Goal: Task Accomplishment & Management: Use online tool/utility

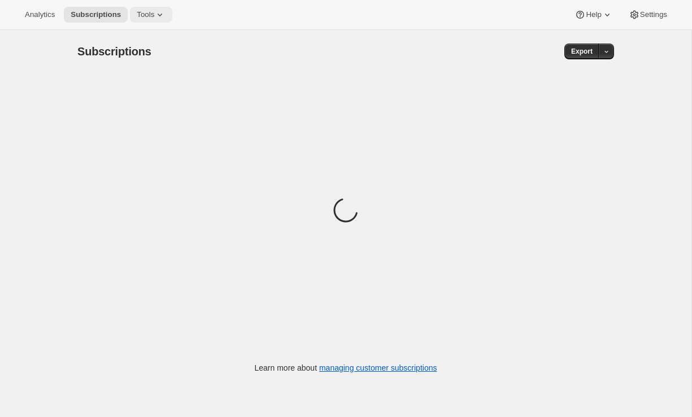
click at [154, 16] on span "Tools" at bounding box center [146, 14] width 18 height 9
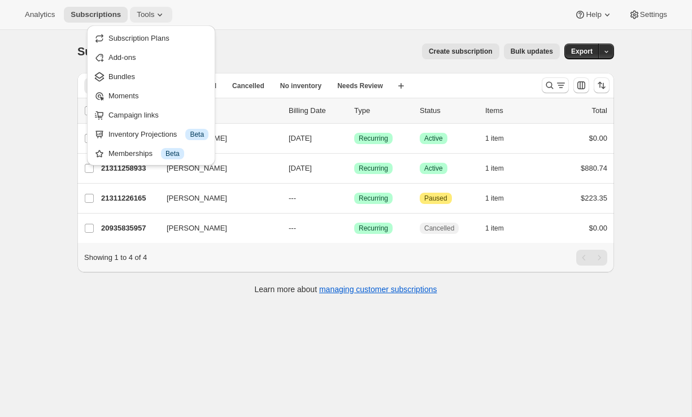
click at [159, 19] on icon at bounding box center [159, 14] width 11 height 11
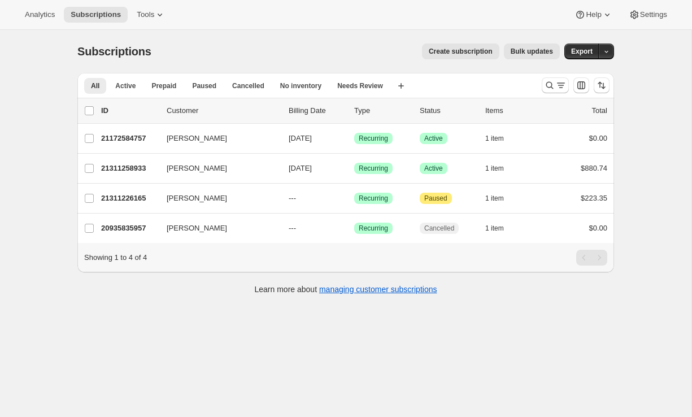
click at [160, 3] on div "Analytics Subscriptions Tools Help Settings" at bounding box center [346, 15] width 692 height 30
click at [160, 11] on icon at bounding box center [159, 14] width 11 height 11
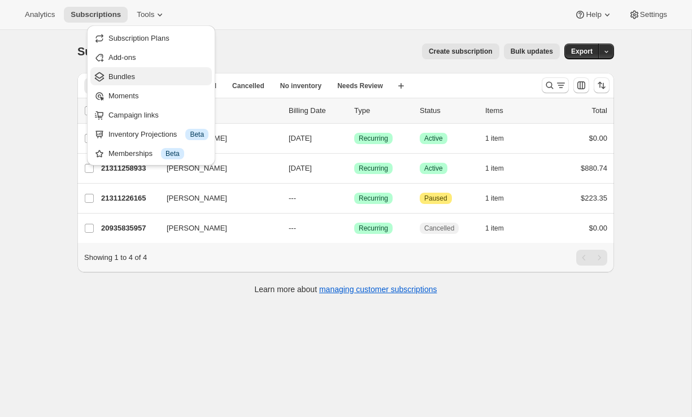
click at [153, 79] on span "Bundles" at bounding box center [158, 76] width 100 height 11
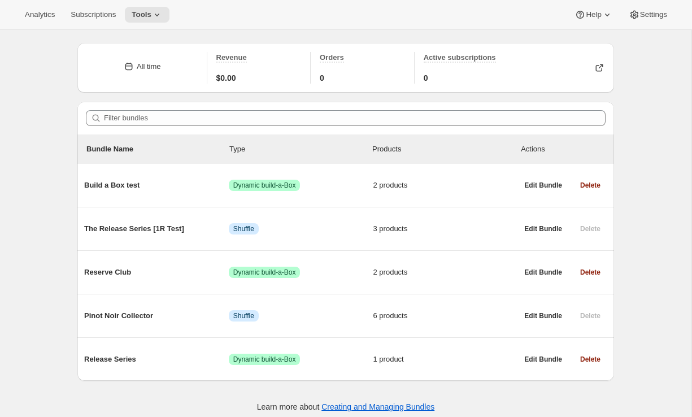
scroll to position [38, 0]
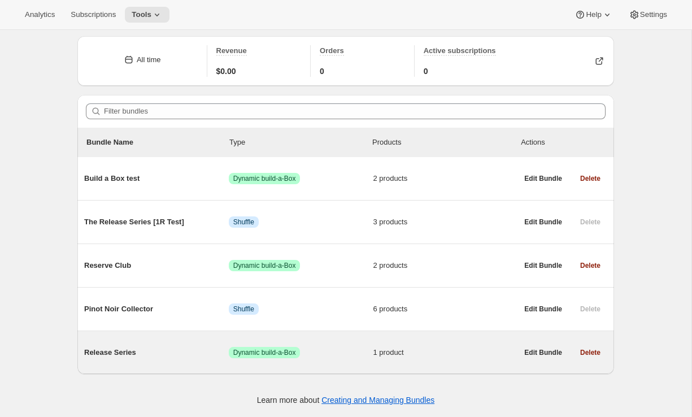
click at [176, 342] on div "Release Series Success Dynamic build-a-Box 1 product" at bounding box center [300, 352] width 433 height 29
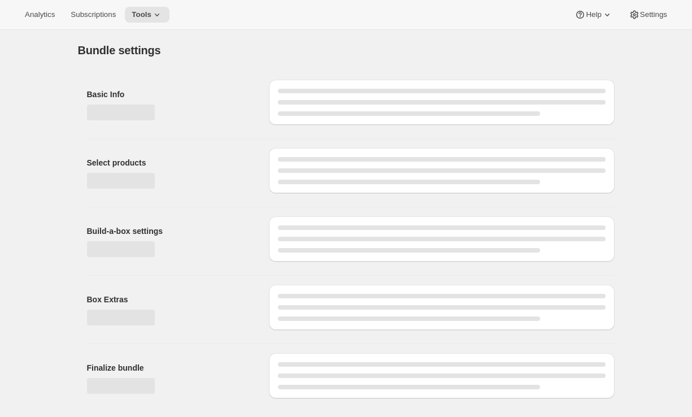
type input "Release Series"
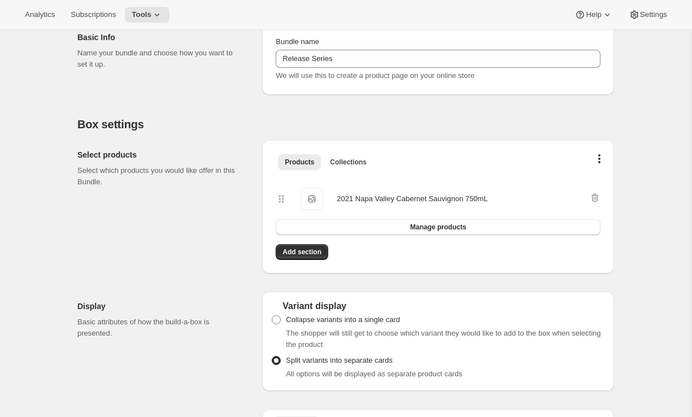
scroll to position [159, 0]
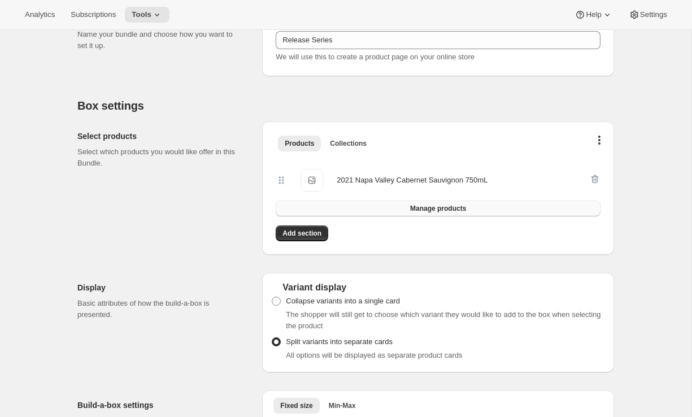
click at [424, 211] on span "Manage products" at bounding box center [438, 208] width 56 height 9
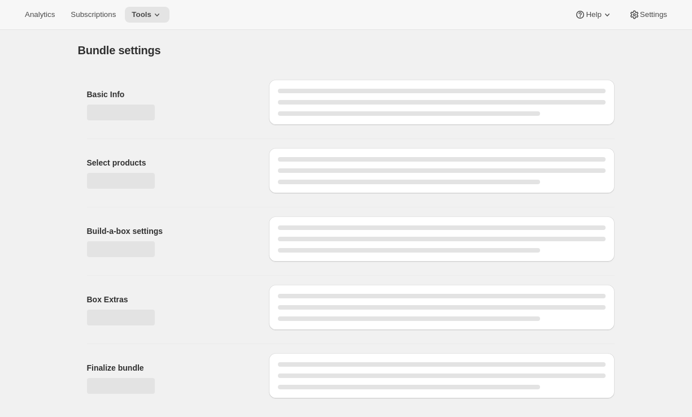
scroll to position [0, 0]
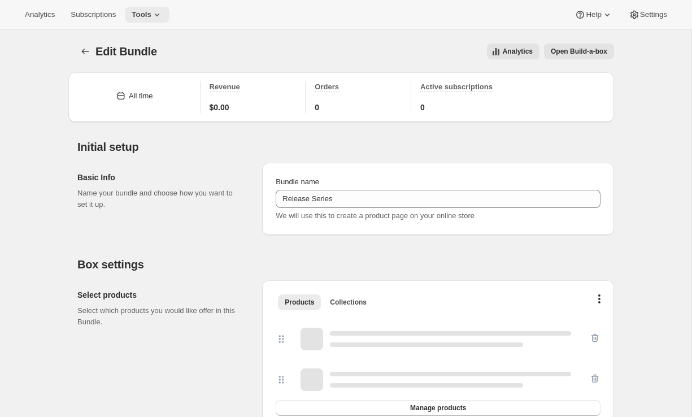
click at [159, 16] on icon at bounding box center [156, 14] width 11 height 11
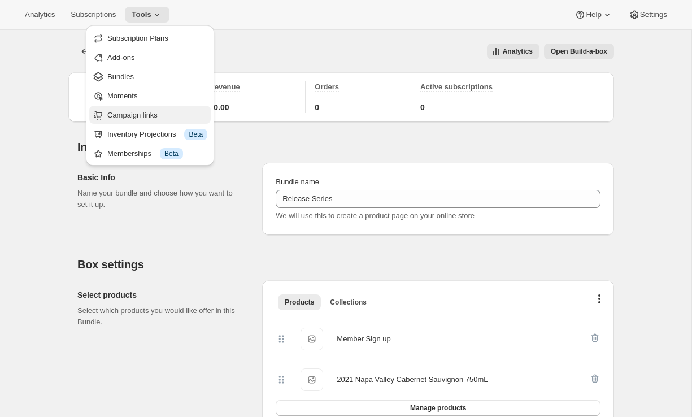
click at [136, 114] on span "Campaign links" at bounding box center [132, 115] width 50 height 8
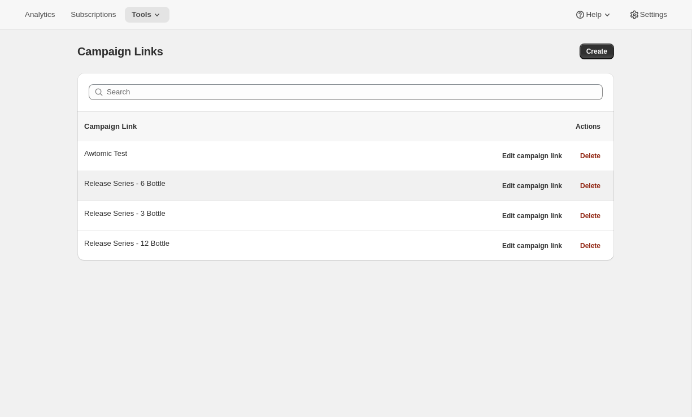
click at [234, 182] on div "Release Series - 6 Bottle" at bounding box center [289, 183] width 411 height 11
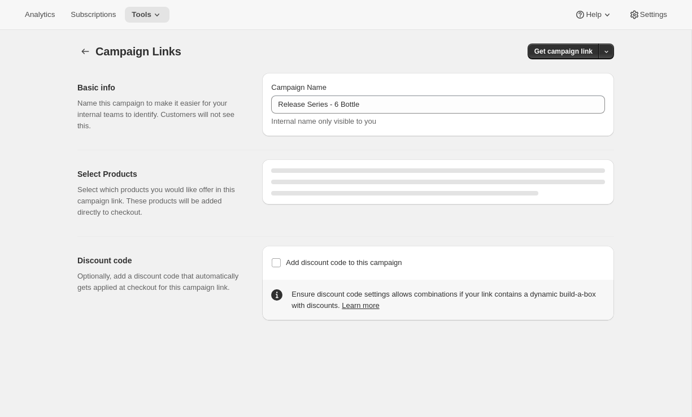
select select "gid://shopify/SellingPlan/710463488309"
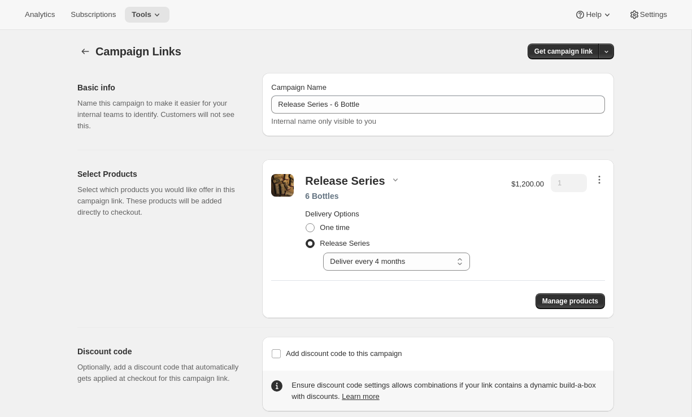
click at [596, 179] on icon "button" at bounding box center [599, 179] width 11 height 11
click at [591, 219] on span "Edit contents" at bounding box center [598, 220] width 42 height 8
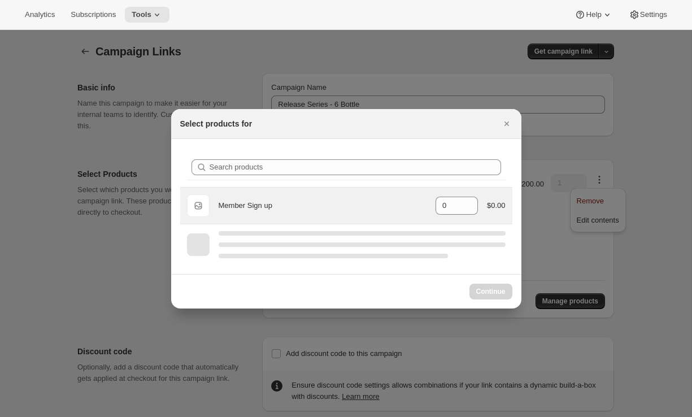
select select "gid://shopify/ProductVariant/51290224230709"
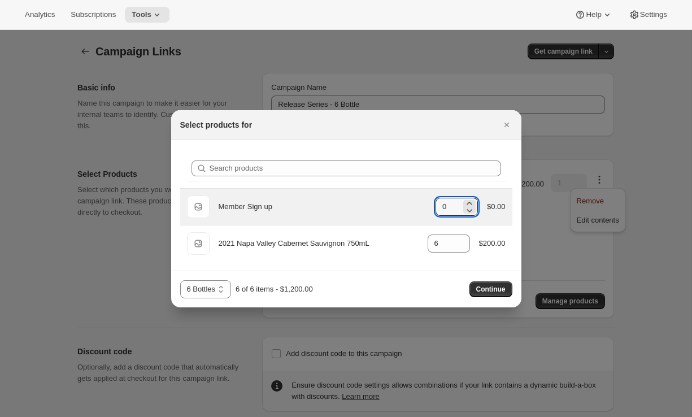
drag, startPoint x: 446, startPoint y: 206, endPoint x: 428, endPoint y: 206, distance: 18.6
click at [428, 206] on div "Default Title Member Sign up gid://shopify/ProductVariant/51317354135861 0 $0.00" at bounding box center [346, 206] width 319 height 23
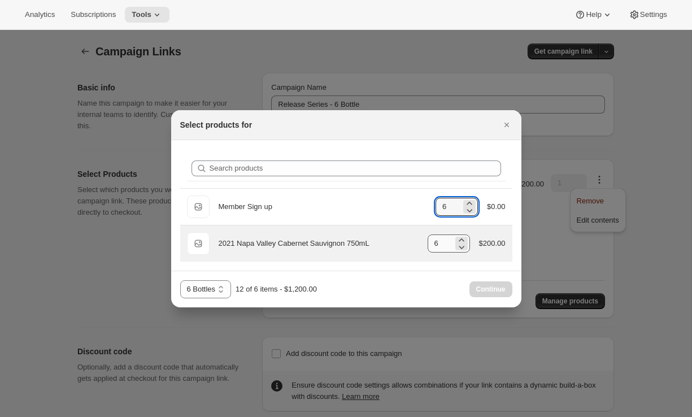
type input "6"
drag, startPoint x: 443, startPoint y: 242, endPoint x: 395, endPoint y: 243, distance: 48.0
click at [395, 243] on div "Default Title 2021 Napa Valley Cabernet Sauvignon 750mL gid://shopify/ProductVa…" at bounding box center [346, 243] width 319 height 23
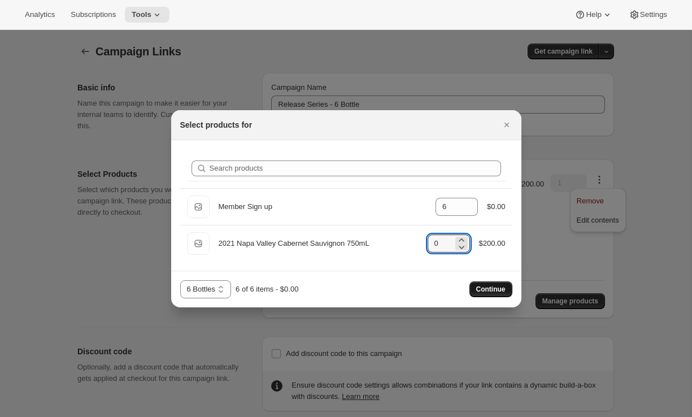
type input "0"
click at [495, 290] on span "Continue" at bounding box center [490, 289] width 29 height 9
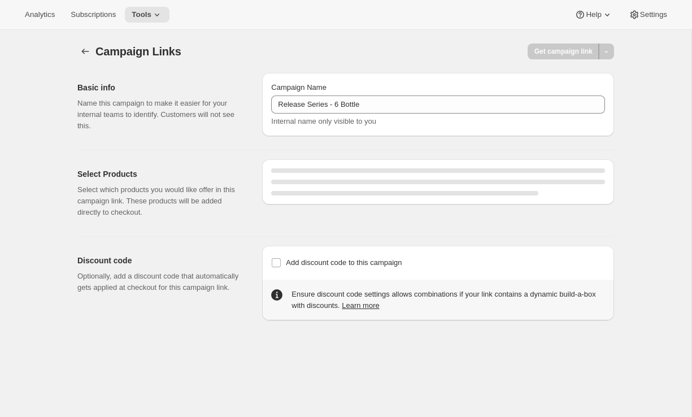
select select "gid://shopify/SellingPlan/710463488309"
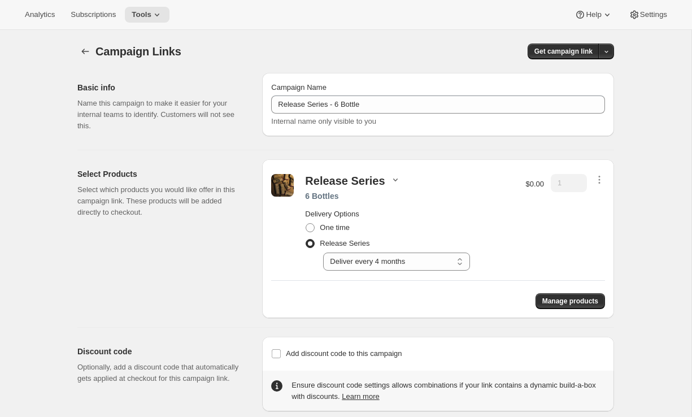
click at [393, 177] on icon "button" at bounding box center [395, 179] width 11 height 11
click at [83, 47] on icon "button" at bounding box center [85, 51] width 11 height 11
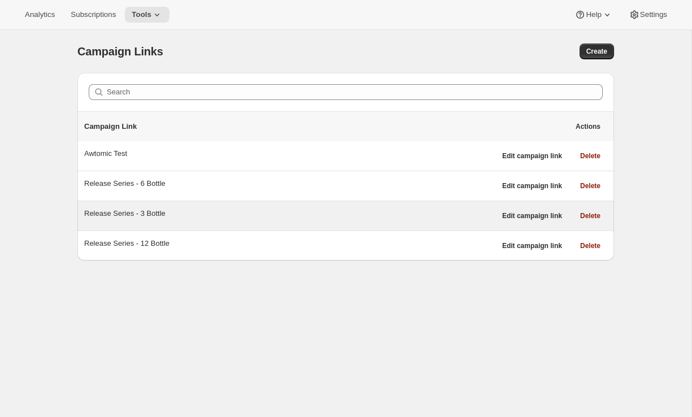
click at [369, 213] on div "Release Series - 3 Bottle" at bounding box center [289, 213] width 411 height 11
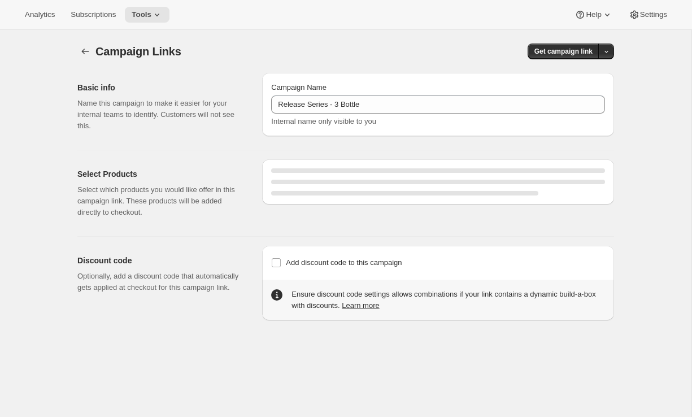
select select "gid://shopify/SellingPlan/710463488309"
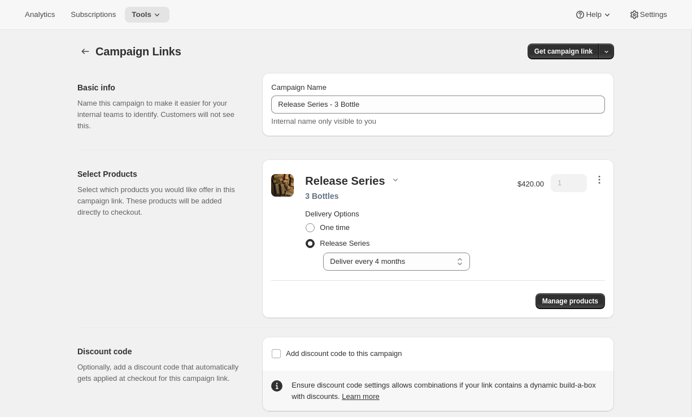
click at [598, 177] on icon "button" at bounding box center [599, 179] width 11 height 11
click at [585, 220] on span "Edit contents" at bounding box center [598, 220] width 42 height 8
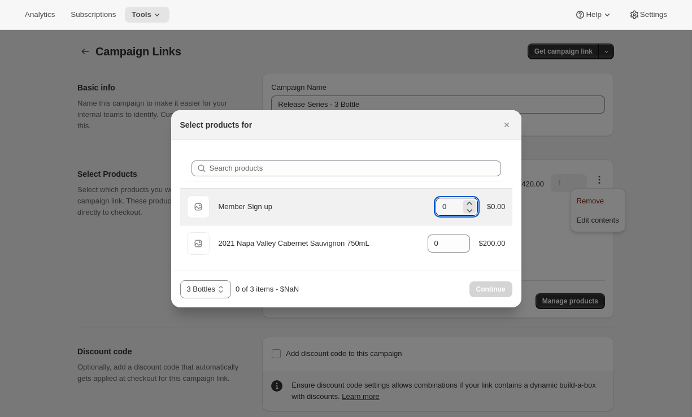
drag, startPoint x: 449, startPoint y: 207, endPoint x: 415, endPoint y: 207, distance: 34.5
click at [416, 207] on div "Default Title Member Sign up gid://shopify/ProductVariant/51317354135861 0 $0.00" at bounding box center [346, 206] width 319 height 23
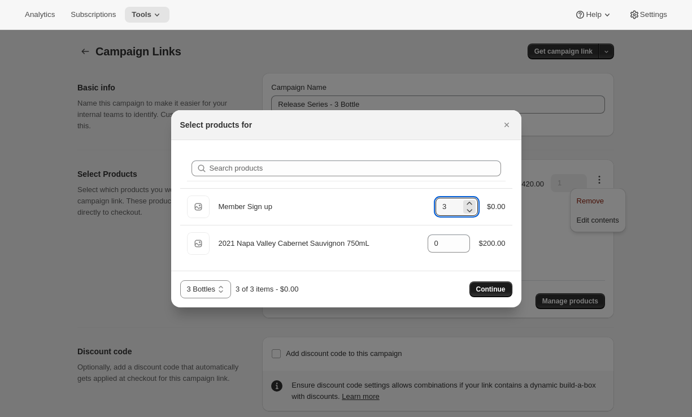
type input "3"
click at [493, 290] on span "Continue" at bounding box center [490, 289] width 29 height 9
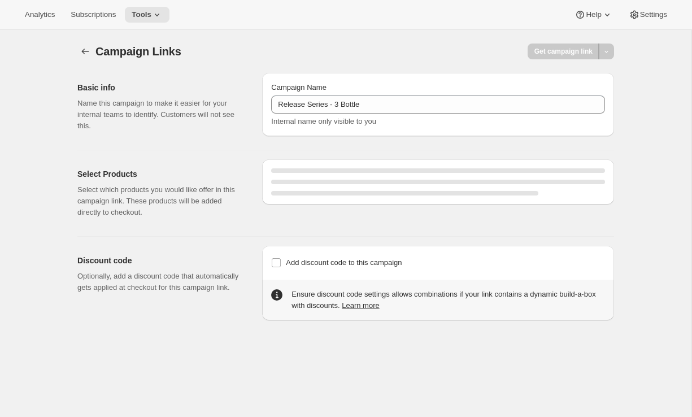
select select "gid://shopify/SellingPlan/710463488309"
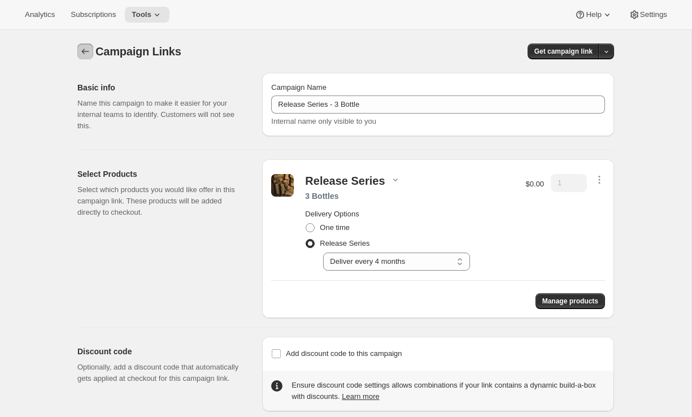
click at [86, 48] on icon "button" at bounding box center [85, 51] width 11 height 11
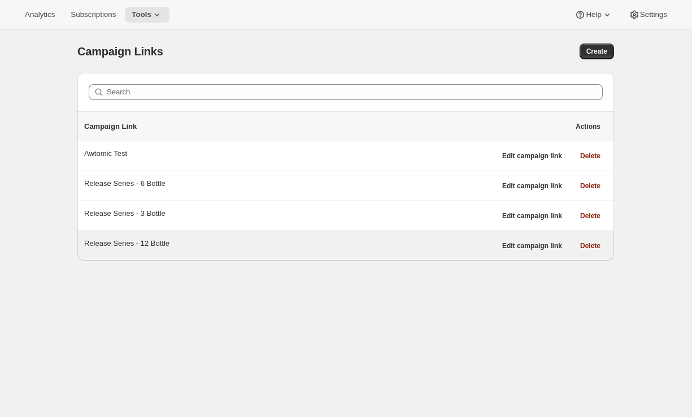
click at [189, 245] on div "Release Series - 12 Bottle" at bounding box center [289, 243] width 411 height 11
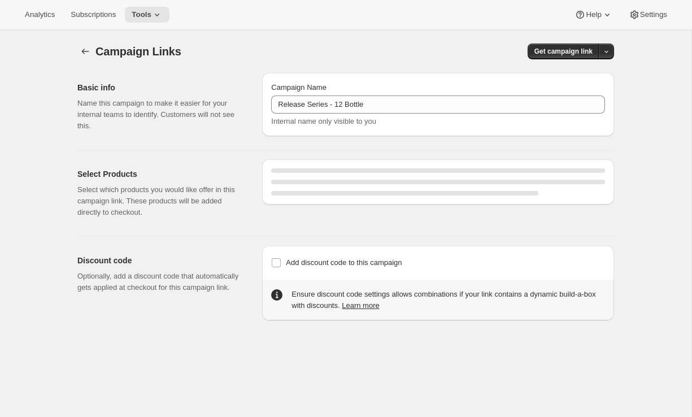
select select "gid://shopify/SellingPlan/710463488309"
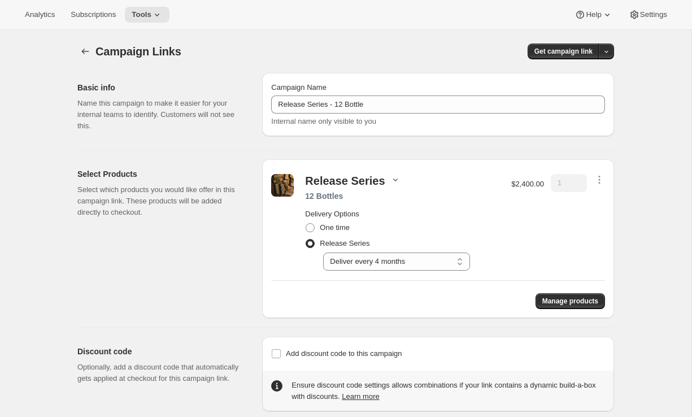
click at [391, 177] on icon "button" at bounding box center [395, 179] width 11 height 11
click at [603, 178] on icon "button" at bounding box center [599, 179] width 11 height 11
click at [596, 217] on span "Edit contents" at bounding box center [598, 220] width 42 height 8
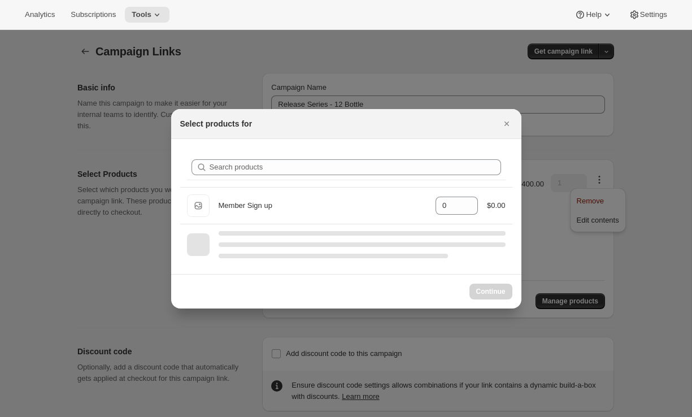
select select "gid://shopify/ProductVariant/51290224263477"
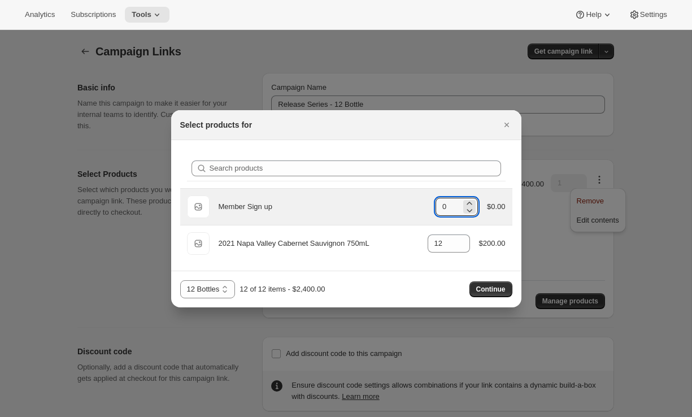
drag, startPoint x: 439, startPoint y: 208, endPoint x: 406, endPoint y: 206, distance: 32.8
click at [407, 207] on div "Default Title Member Sign up gid://shopify/ProductVariant/51317354135861 0 $0.00" at bounding box center [346, 206] width 319 height 23
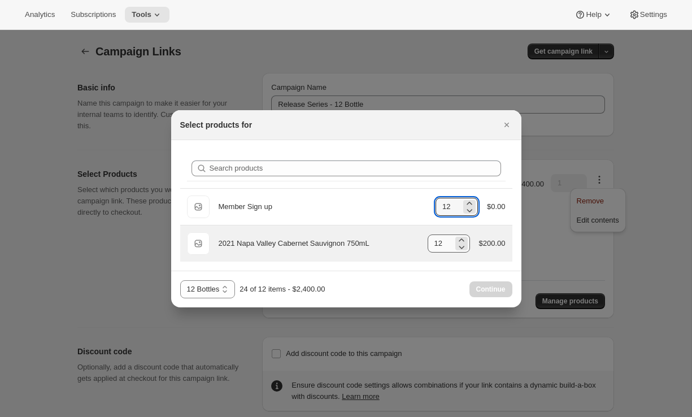
type input "12"
drag, startPoint x: 435, startPoint y: 244, endPoint x: 397, endPoint y: 244, distance: 38.4
click at [397, 244] on div "Default Title 2021 Napa Valley Cabernet Sauvignon 750mL gid://shopify/ProductVa…" at bounding box center [346, 243] width 319 height 23
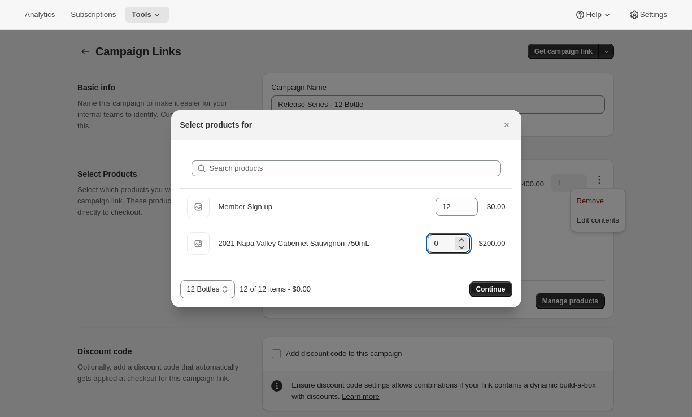
type input "0"
click at [508, 289] on button "Continue" at bounding box center [490, 289] width 43 height 16
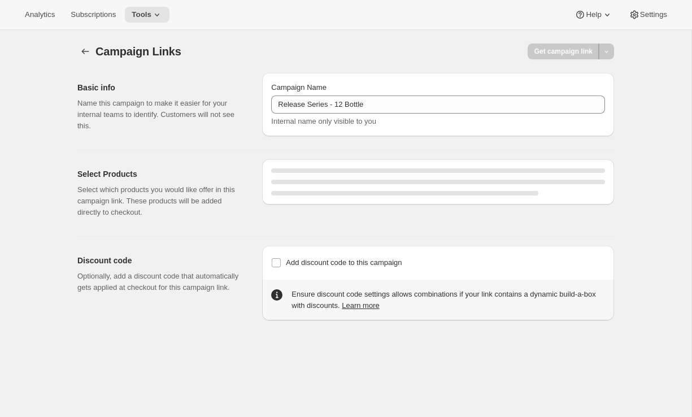
select select "gid://shopify/SellingPlan/710463488309"
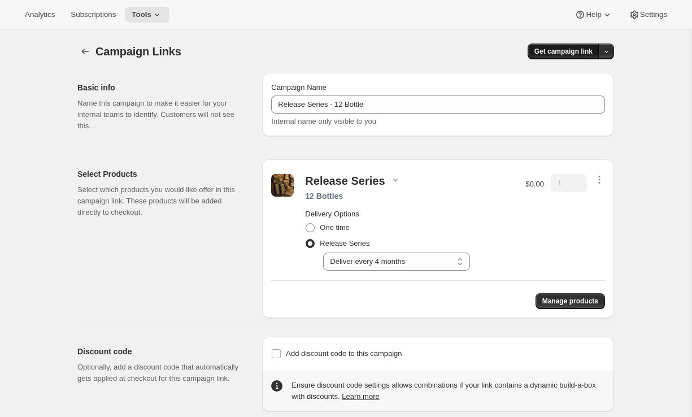
click at [555, 46] on button "Get campaign link" at bounding box center [564, 51] width 72 height 16
click at [578, 77] on span "Copy Link" at bounding box center [590, 75] width 33 height 8
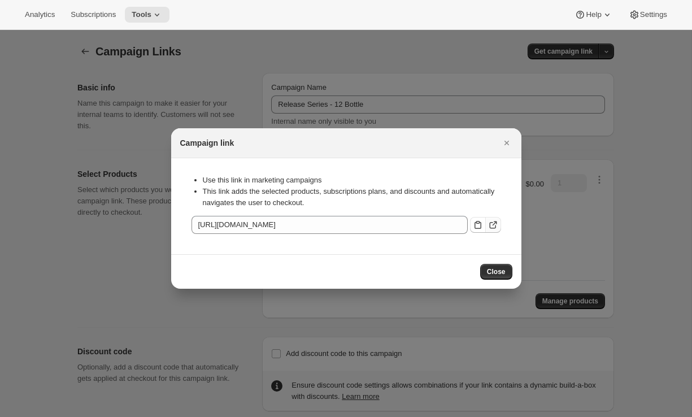
click at [490, 224] on icon ":r80:" at bounding box center [492, 224] width 11 height 11
click at [504, 142] on icon "Close" at bounding box center [506, 142] width 11 height 11
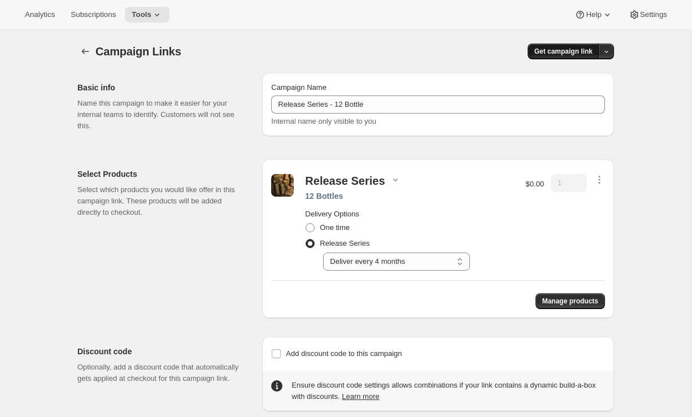
click at [559, 51] on span "Get campaign link" at bounding box center [563, 51] width 58 height 9
click at [596, 75] on span "Copy Link" at bounding box center [590, 75] width 33 height 8
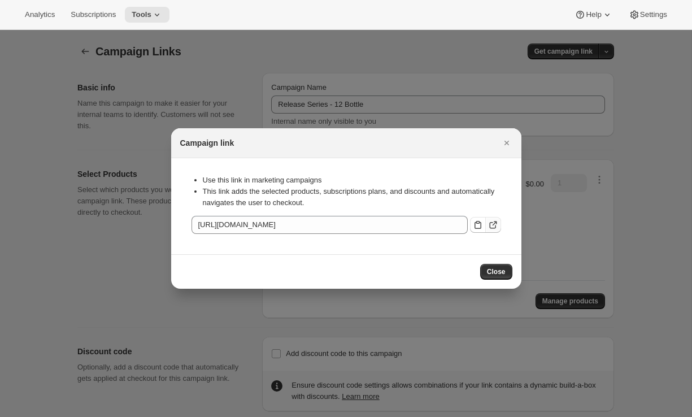
click at [495, 225] on icon ":r80:" at bounding box center [492, 224] width 11 height 11
click at [512, 140] on button "Close" at bounding box center [507, 143] width 16 height 16
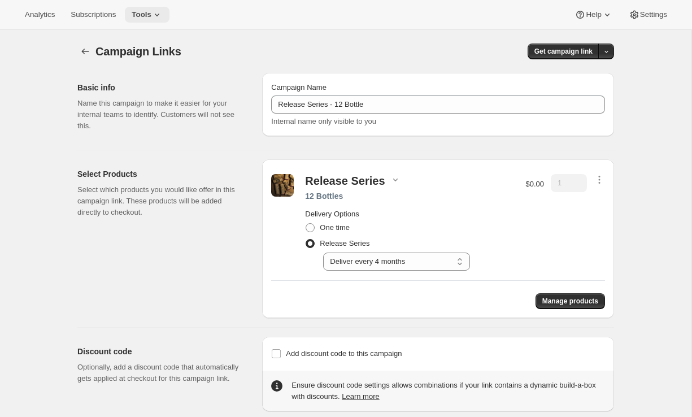
click at [150, 19] on button "Tools" at bounding box center [147, 15] width 45 height 16
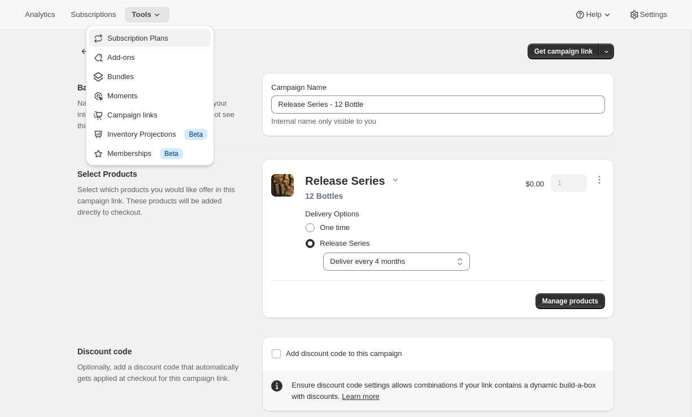
click at [149, 34] on span "Subscription Plans" at bounding box center [137, 38] width 61 height 8
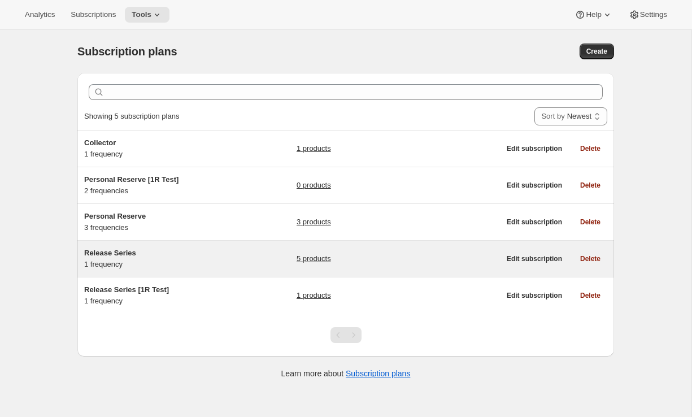
click at [228, 256] on div "Release Series 1 frequency 5 products" at bounding box center [292, 258] width 416 height 23
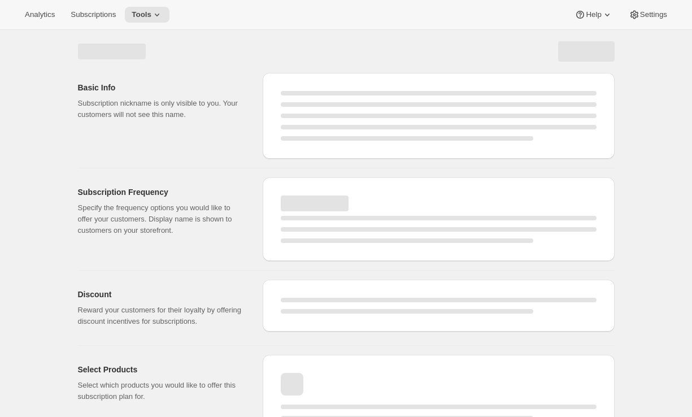
select select "WEEK"
select select "MONTH"
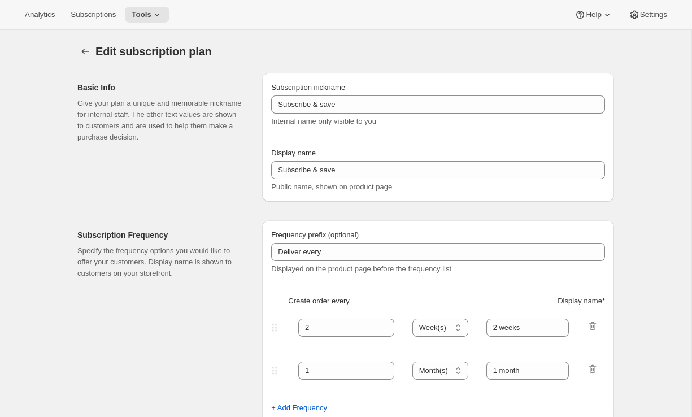
type input "Release Series"
type input "4"
select select "MONTH"
type input "4 months"
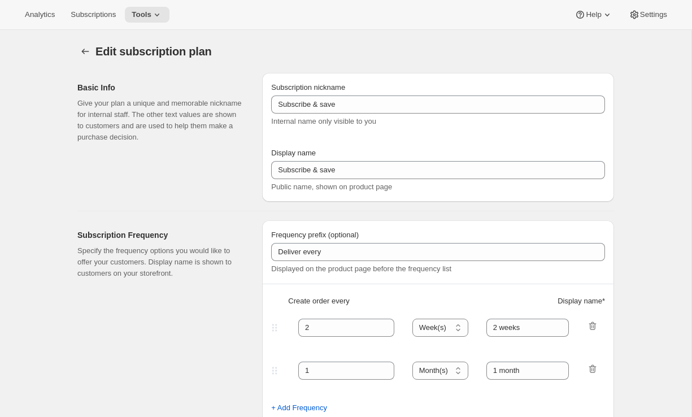
type input "Choose how many bottles you want of the Napa Valley Release​, Alexander Valley …"
checkbox input "true"
select select "YEARDAY"
select select "6"
select select "10"
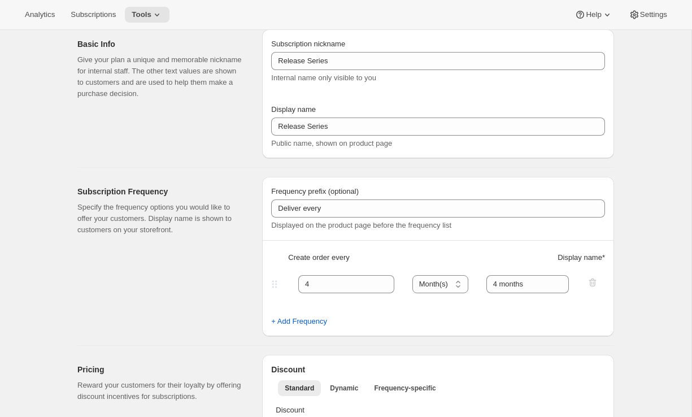
scroll to position [114, 0]
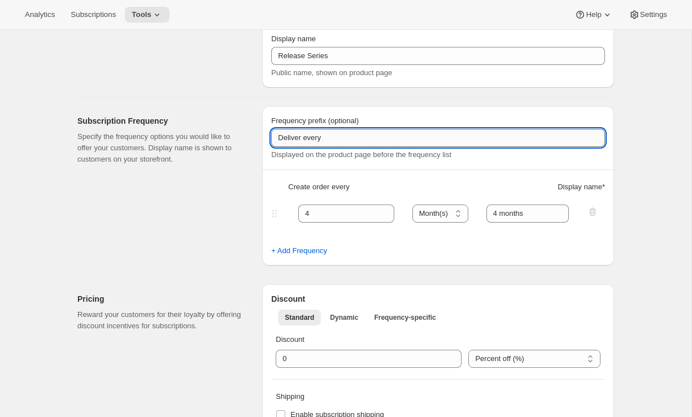
drag, startPoint x: 335, startPoint y: 142, endPoint x: 303, endPoint y: 140, distance: 32.3
click at [303, 140] on input "Deliver every" at bounding box center [438, 138] width 334 height 18
type input "Delivers quarterly"
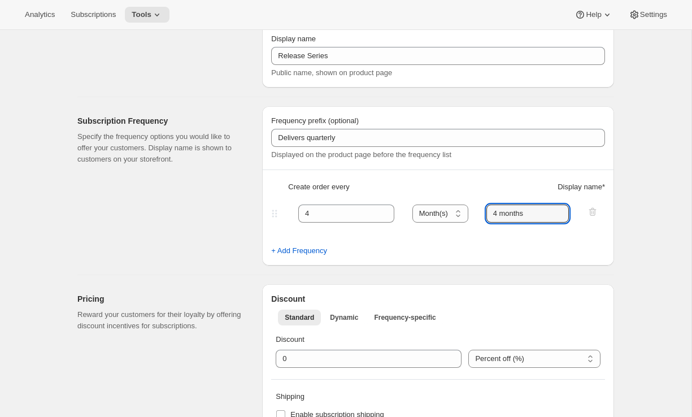
drag, startPoint x: 542, startPoint y: 215, endPoint x: 469, endPoint y: 216, distance: 72.9
click at [469, 216] on div "4 Day(s) Week(s) Month(s) Year(s) Month(s) 4 months" at bounding box center [433, 213] width 329 height 18
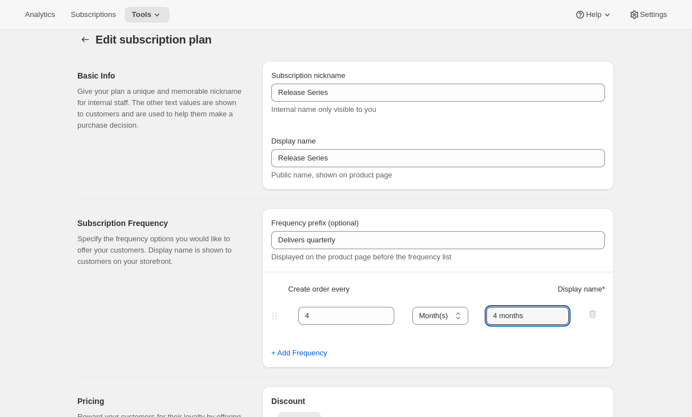
scroll to position [0, 0]
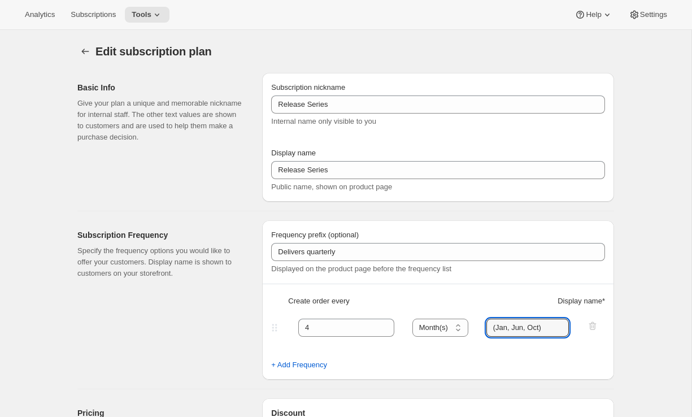
type input "(Jan, Jun, Oct)"
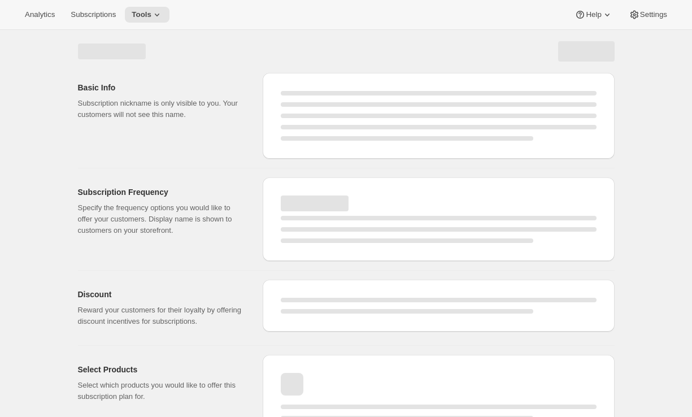
select select "MONTH"
select select "YEARDAY"
select select "6"
select select "10"
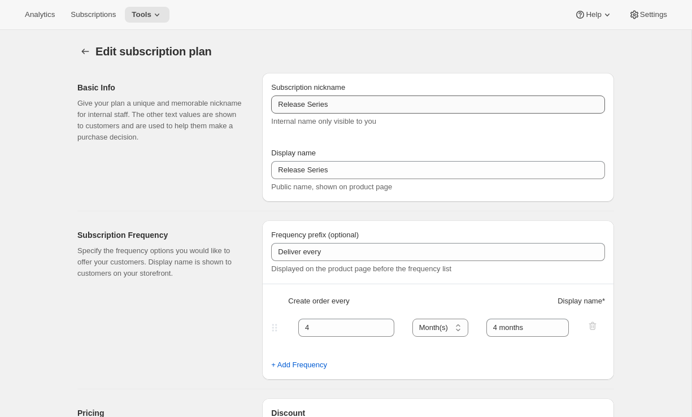
type input "Delivers quarterly"
type input "(Jan, Jun, Oct)"
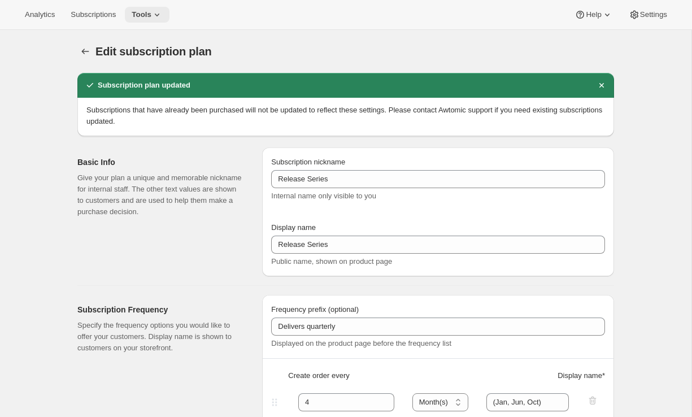
click at [146, 15] on span "Tools" at bounding box center [142, 14] width 20 height 9
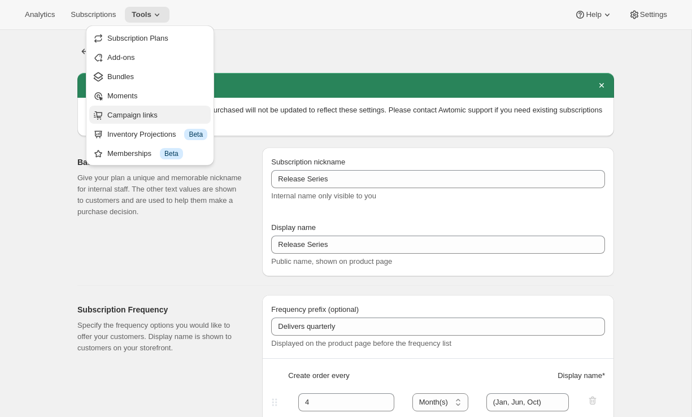
click at [145, 116] on span "Campaign links" at bounding box center [132, 115] width 50 height 8
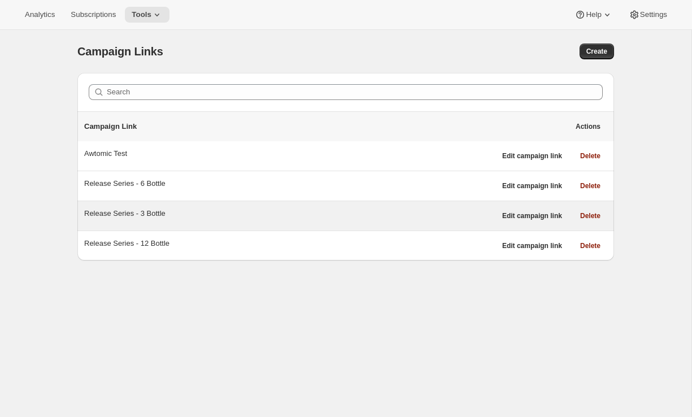
click at [286, 216] on div "Release Series - 3 Bottle" at bounding box center [289, 213] width 411 height 11
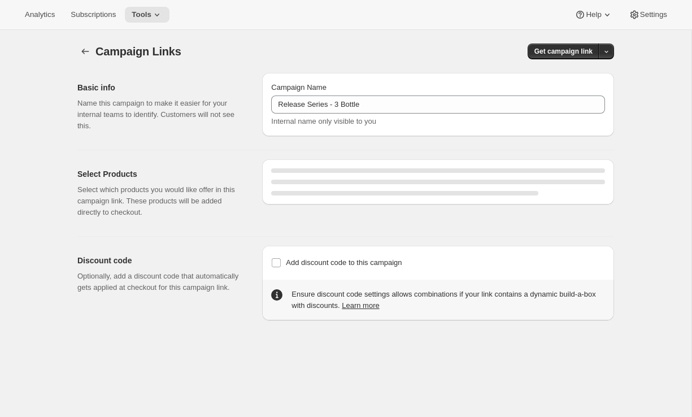
select select "gid://shopify/SellingPlan/710463488309"
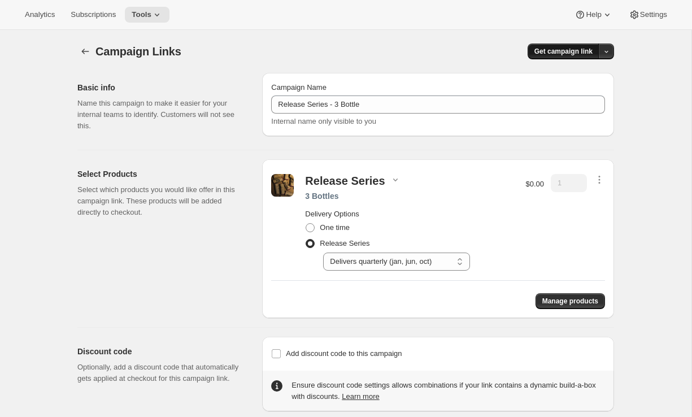
click at [542, 50] on span "Get campaign link" at bounding box center [563, 51] width 58 height 9
click at [585, 80] on span "Copy Link" at bounding box center [590, 74] width 33 height 11
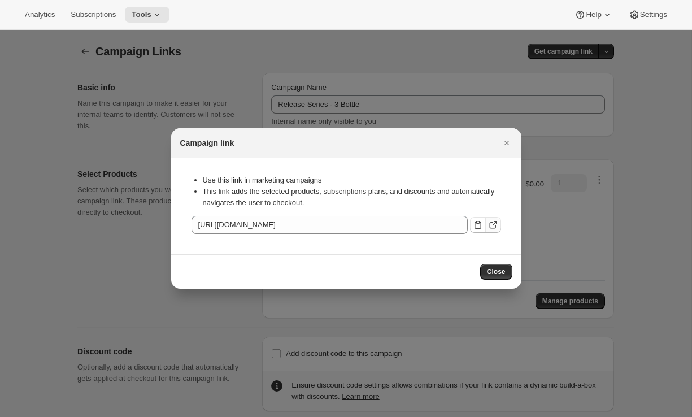
click at [495, 226] on icon ":rbq:" at bounding box center [492, 225] width 7 height 7
click at [514, 141] on button "Close" at bounding box center [507, 143] width 16 height 16
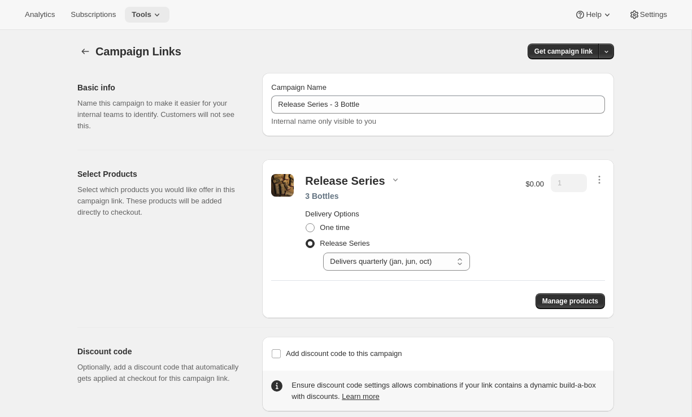
click at [165, 20] on button "Tools" at bounding box center [147, 15] width 45 height 16
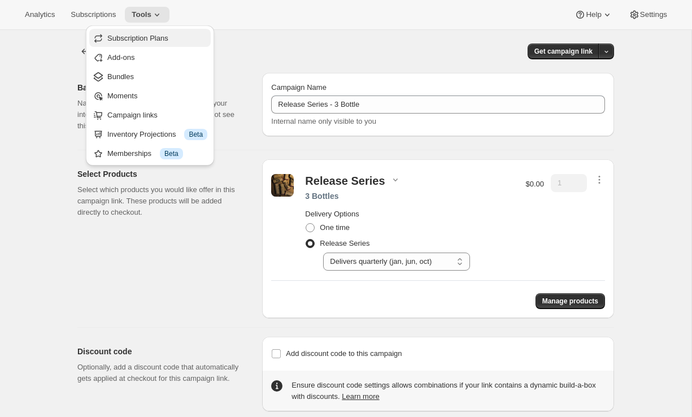
click at [133, 41] on span "Subscription Plans" at bounding box center [137, 38] width 61 height 8
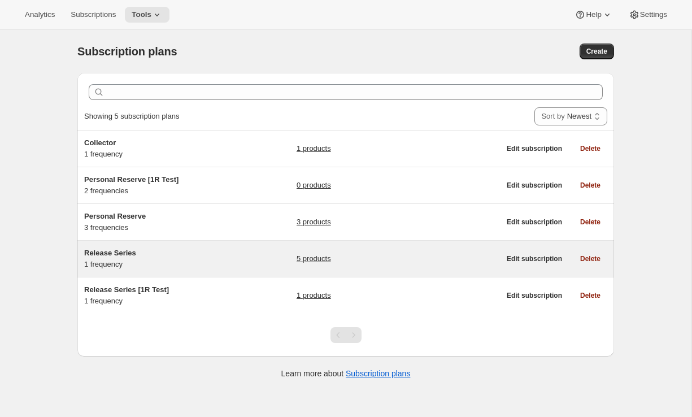
click at [188, 263] on div "Release Series 1 frequency" at bounding box center [154, 258] width 141 height 23
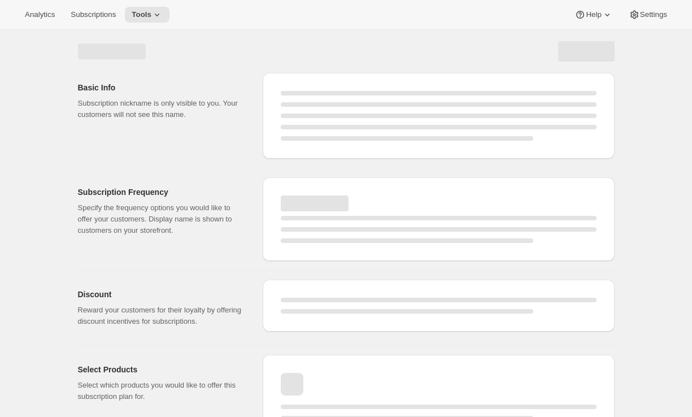
select select "WEEK"
select select "MONTH"
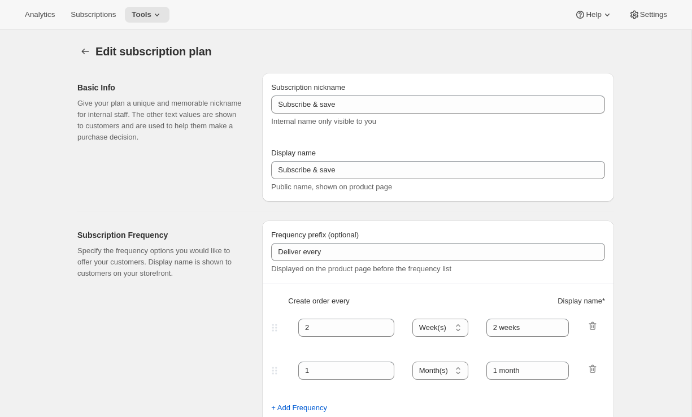
type input "Release Series"
type input "Delivers quarterly"
type input "4"
select select "MONTH"
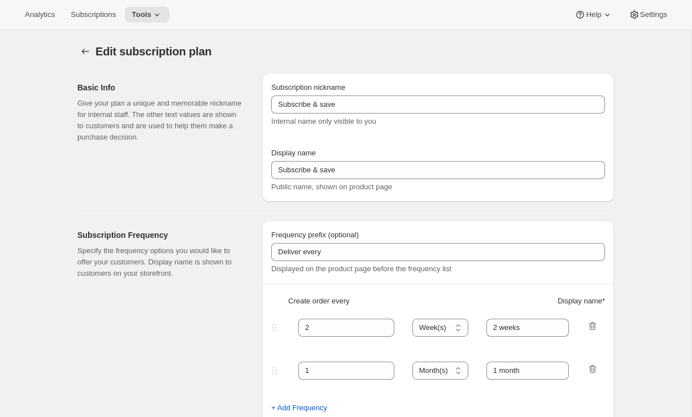
type input "(Jan, Jun, Oct)"
type input "Choose how many bottles you want of the Napa Valley Release​, Alexander Valley …"
checkbox input "true"
select select "YEARDAY"
select select "6"
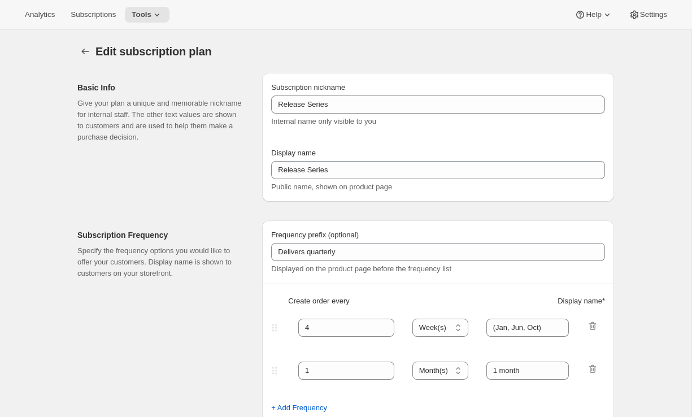
select select "10"
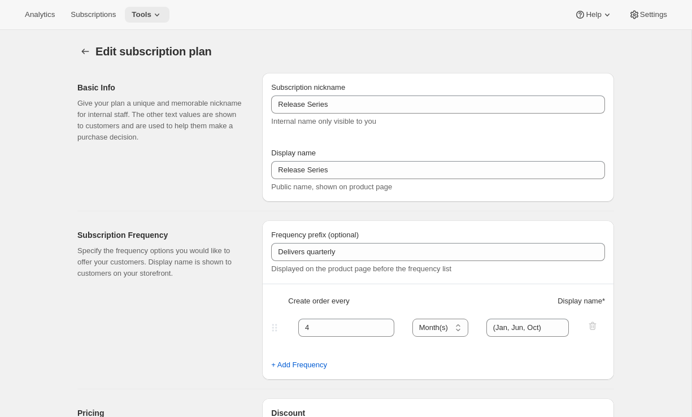
click at [151, 18] on span "Tools" at bounding box center [142, 14] width 20 height 9
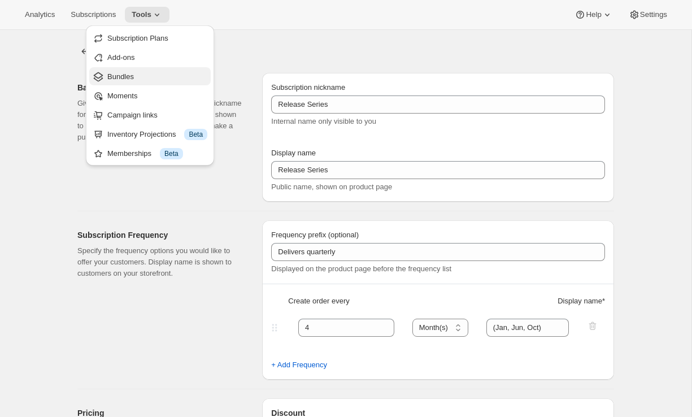
click at [155, 77] on span "Bundles" at bounding box center [157, 76] width 100 height 11
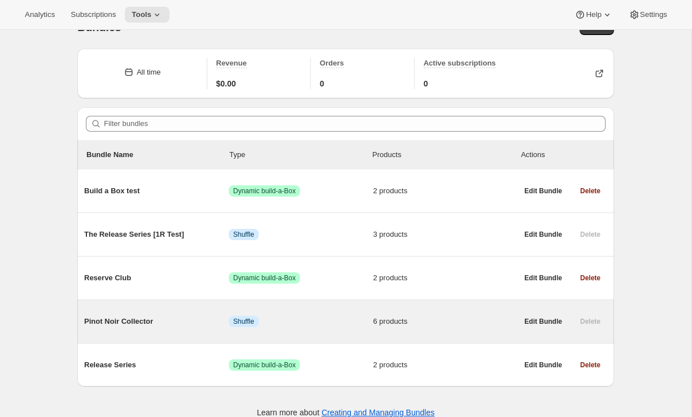
scroll to position [38, 0]
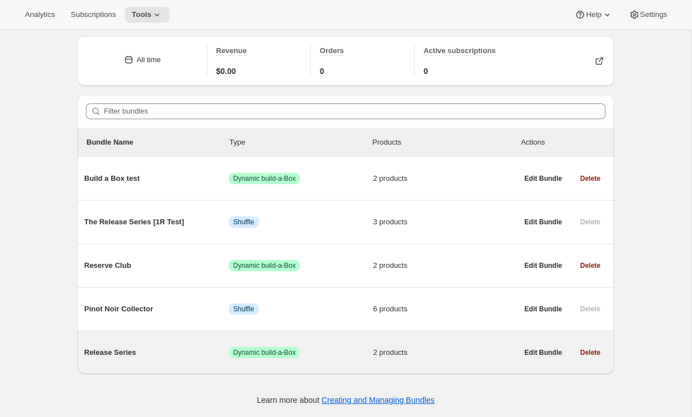
click at [328, 347] on span "Success Dynamic build-a-Box" at bounding box center [301, 352] width 145 height 11
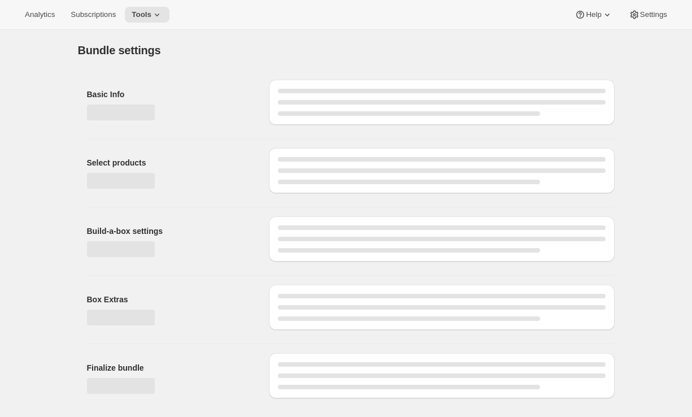
type input "Release Series"
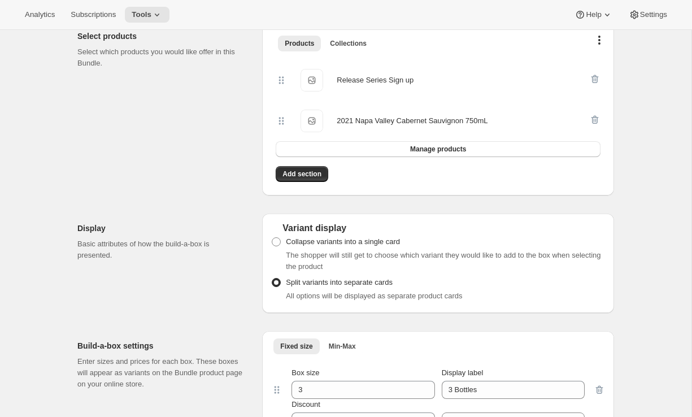
scroll to position [211, 0]
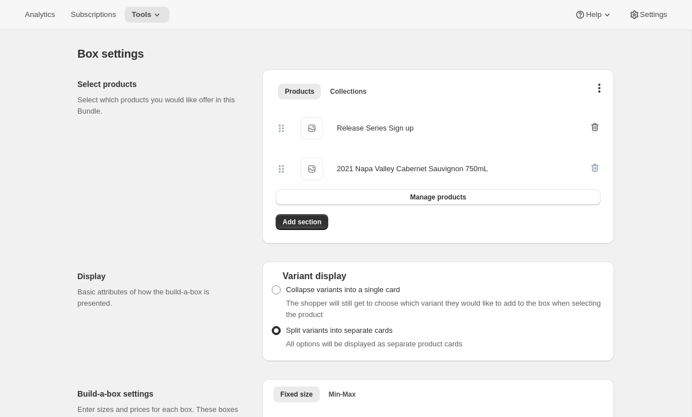
click at [597, 119] on span "button" at bounding box center [594, 124] width 11 height 17
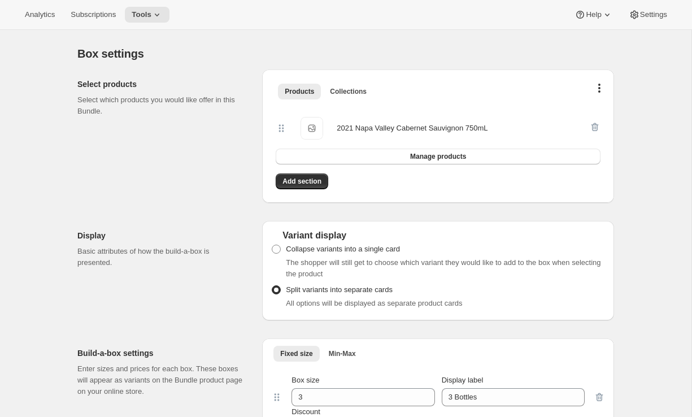
scroll to position [0, 0]
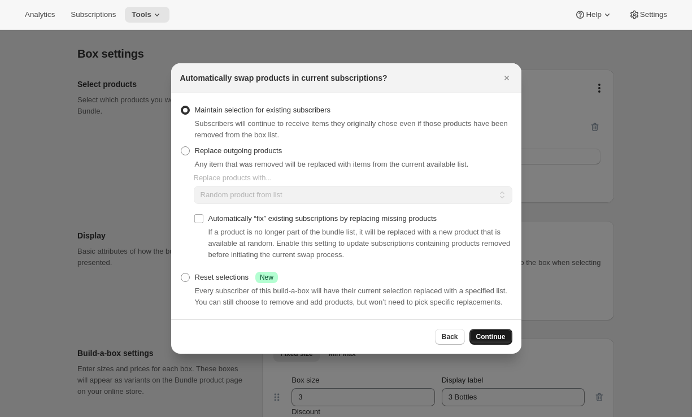
click at [480, 339] on span "Continue" at bounding box center [490, 336] width 29 height 9
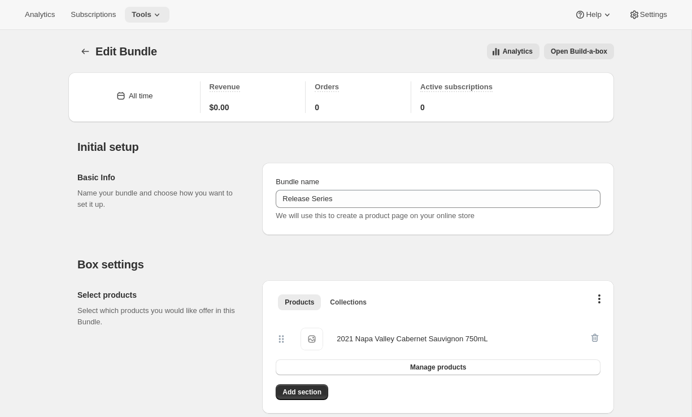
click at [163, 13] on icon at bounding box center [156, 14] width 11 height 11
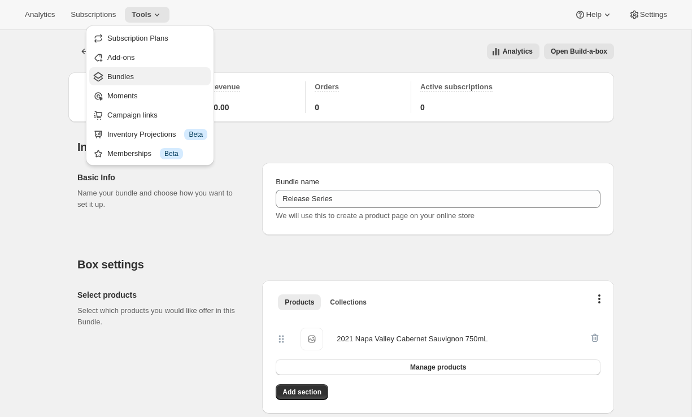
click at [172, 79] on span "Bundles" at bounding box center [157, 76] width 100 height 11
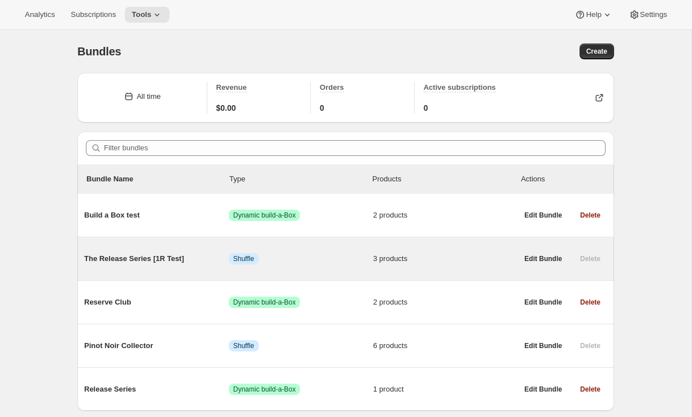
scroll to position [38, 0]
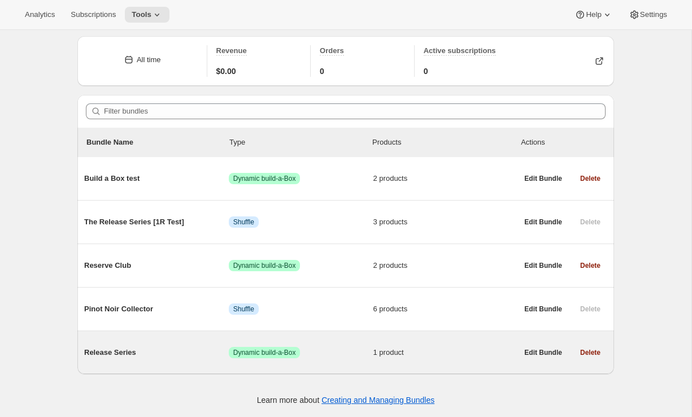
click at [143, 347] on span "Release Series" at bounding box center [156, 352] width 145 height 11
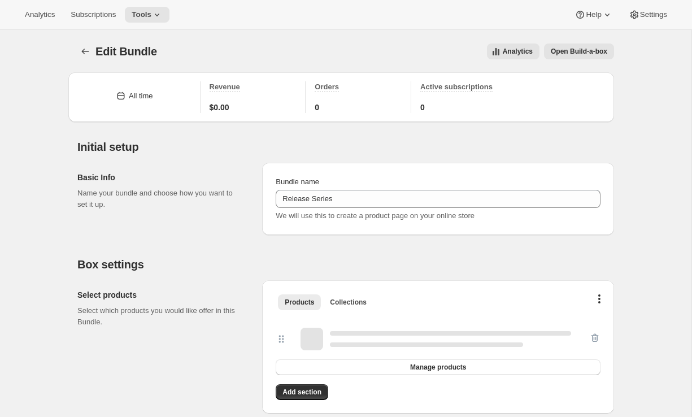
type input "Release Series"
click at [163, 19] on icon at bounding box center [156, 14] width 11 height 11
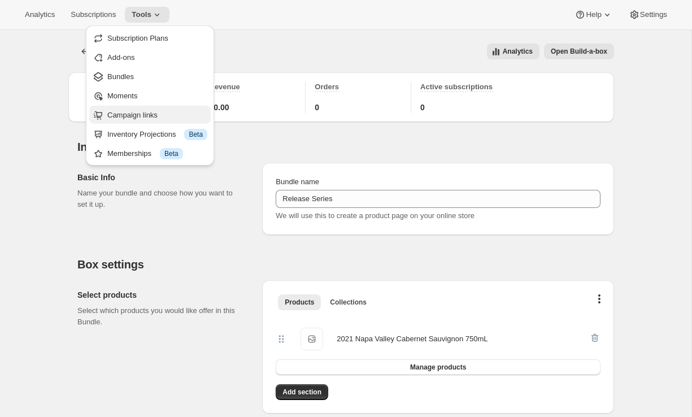
click at [143, 113] on span "Campaign links" at bounding box center [132, 115] width 50 height 8
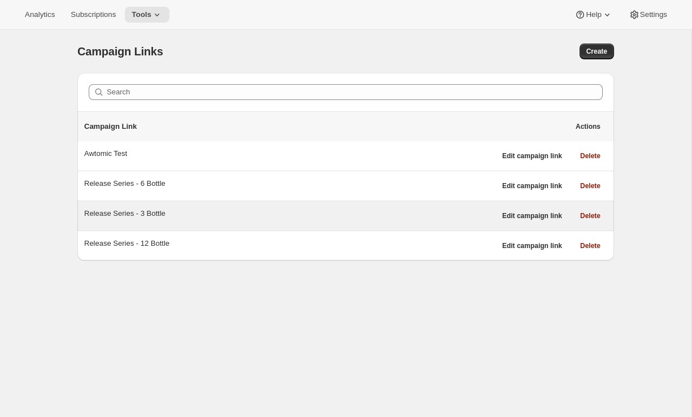
click at [202, 214] on div "Release Series - 3 Bottle" at bounding box center [289, 213] width 411 height 11
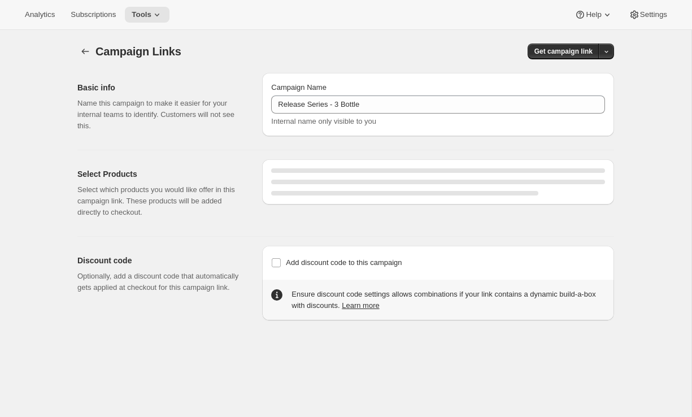
select select "gid://shopify/SellingPlan/710463488309"
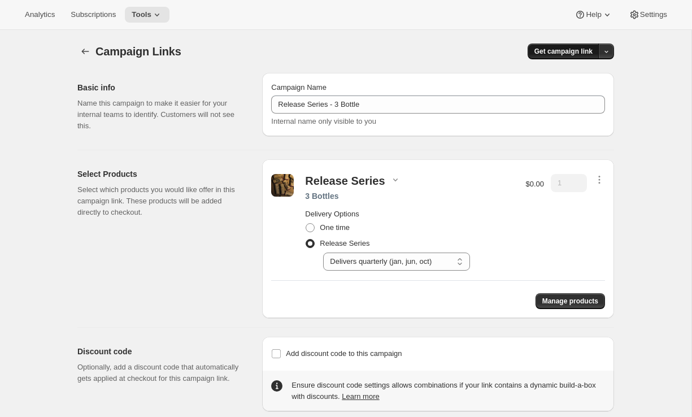
click at [542, 53] on span "Get campaign link" at bounding box center [563, 51] width 58 height 9
click at [581, 78] on span "Copy Link" at bounding box center [590, 75] width 33 height 8
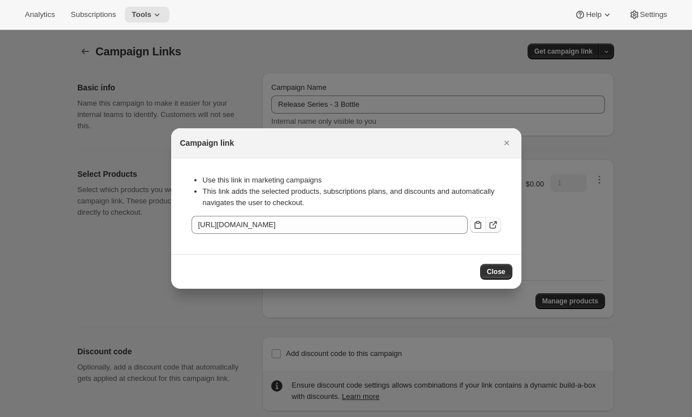
click at [494, 224] on icon ":rkq:" at bounding box center [494, 223] width 5 height 5
click at [508, 144] on icon "Close" at bounding box center [506, 143] width 5 height 5
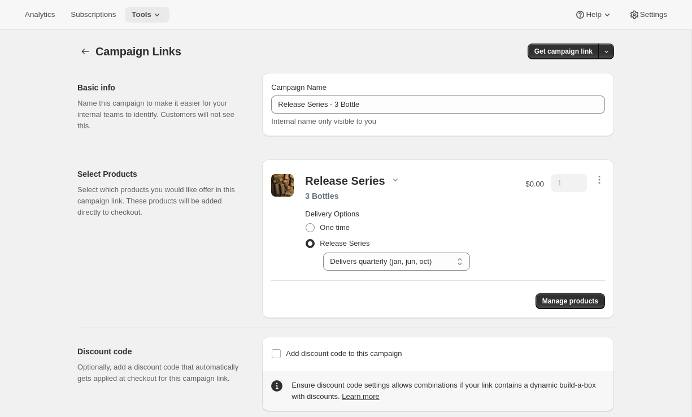
click at [155, 21] on button "Tools" at bounding box center [147, 15] width 45 height 16
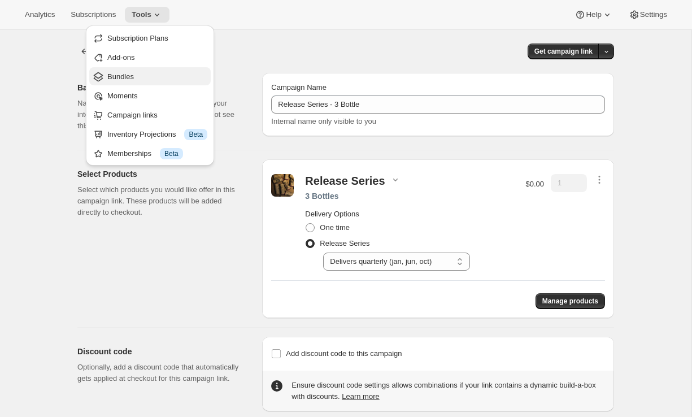
click at [158, 74] on span "Bundles" at bounding box center [157, 76] width 100 height 11
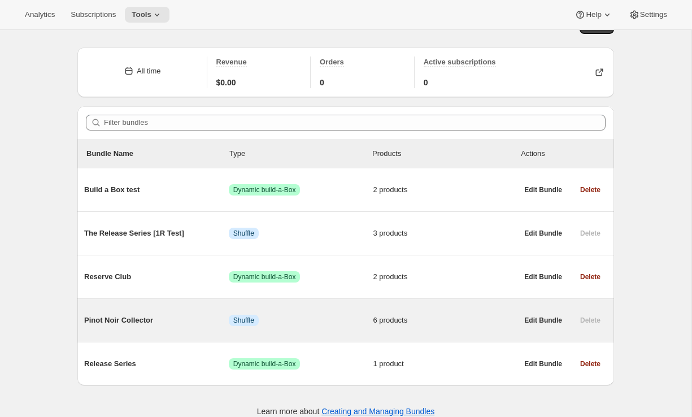
scroll to position [38, 0]
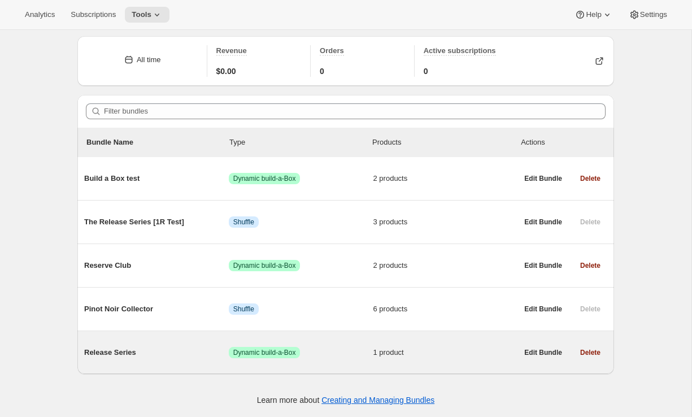
click at [175, 351] on span "Release Series" at bounding box center [156, 352] width 145 height 11
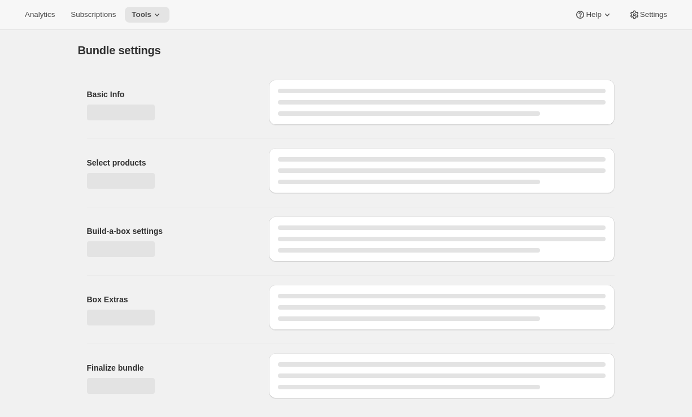
type input "Release Series"
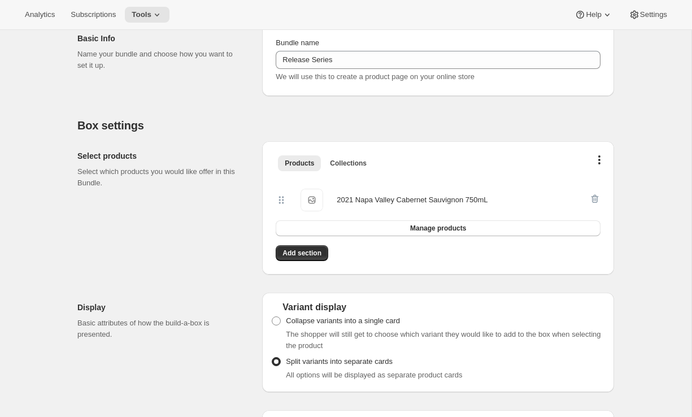
scroll to position [161, 0]
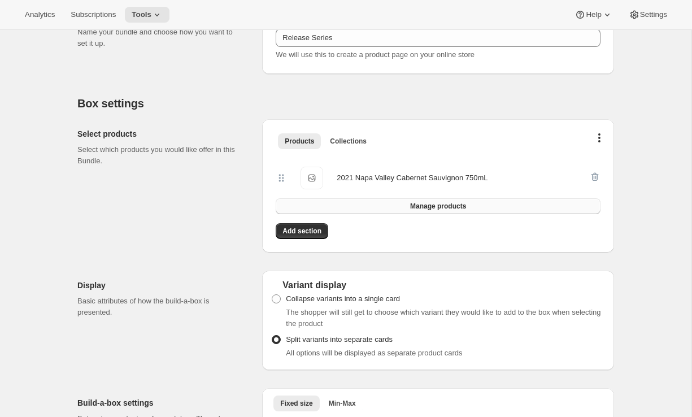
click at [439, 206] on span "Manage products" at bounding box center [438, 206] width 56 height 9
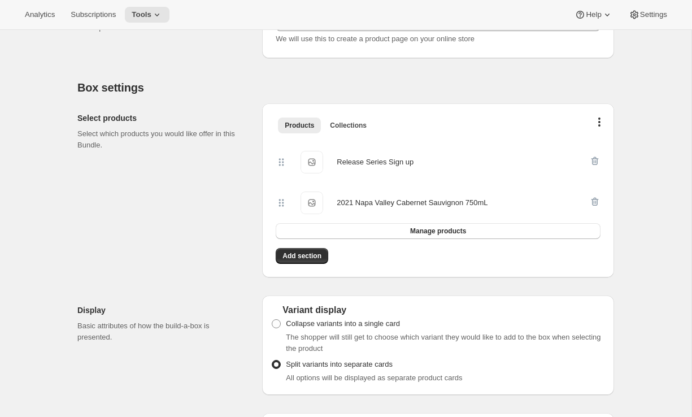
scroll to position [182, 0]
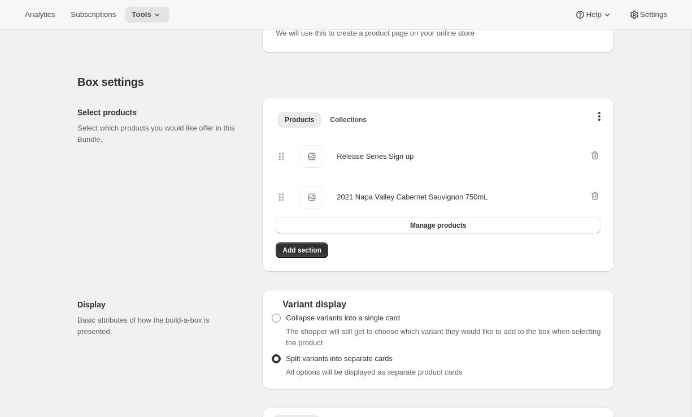
click at [195, 255] on div "Select products Select which products you would like offer in this Bundle." at bounding box center [165, 185] width 176 height 174
click at [151, 16] on span "Tools" at bounding box center [142, 14] width 20 height 9
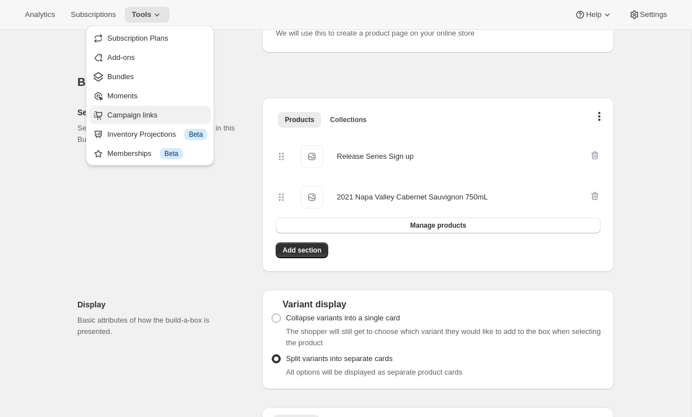
click at [132, 110] on span "Campaign links" at bounding box center [157, 115] width 100 height 11
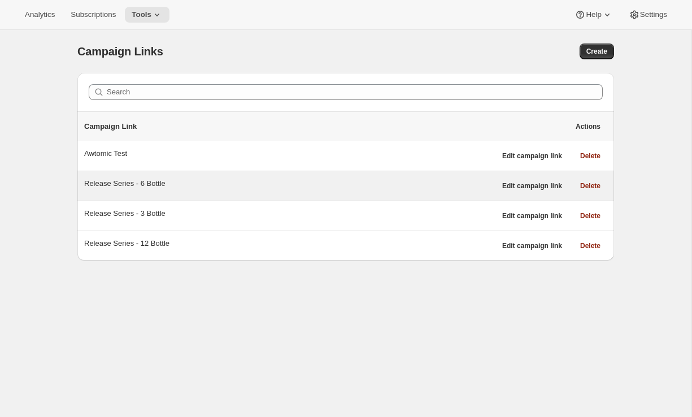
click at [134, 195] on div "Release Series - 6 Bottle Edit campaign link Delete" at bounding box center [345, 185] width 537 height 29
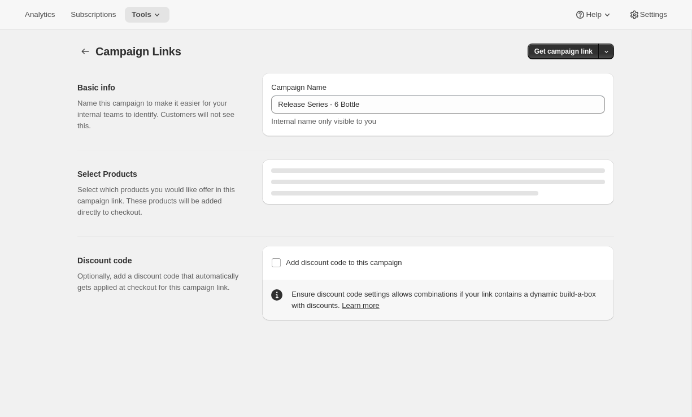
select select "gid://shopify/SellingPlan/710463488309"
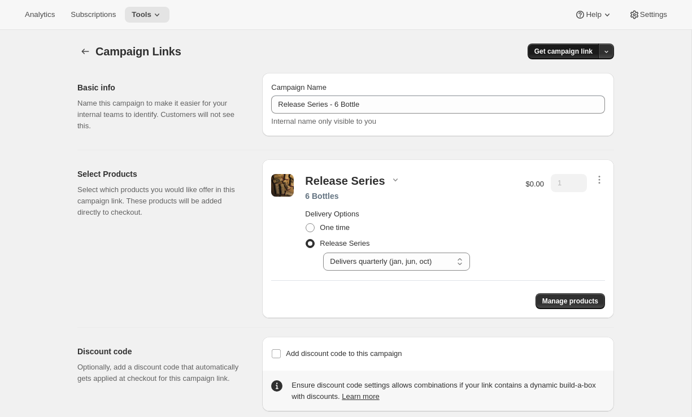
click at [544, 53] on span "Get campaign link" at bounding box center [563, 51] width 58 height 9
click at [581, 79] on span "Copy Link" at bounding box center [590, 75] width 33 height 8
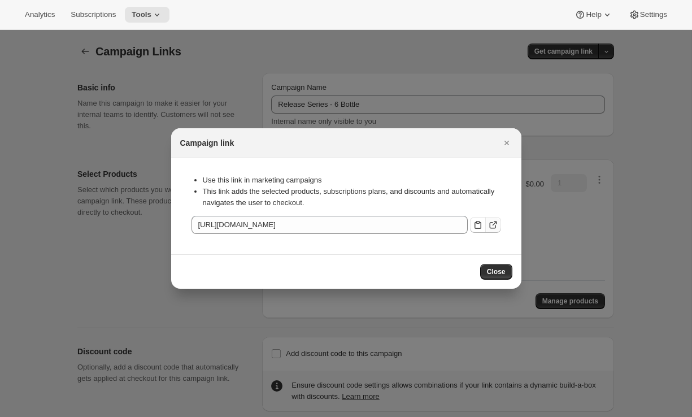
click at [491, 224] on icon ":roo:" at bounding box center [492, 224] width 11 height 11
